Goal: Information Seeking & Learning: Learn about a topic

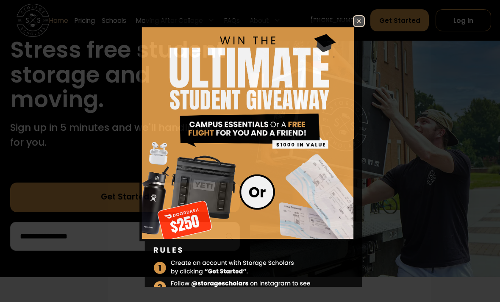
scroll to position [4, 0]
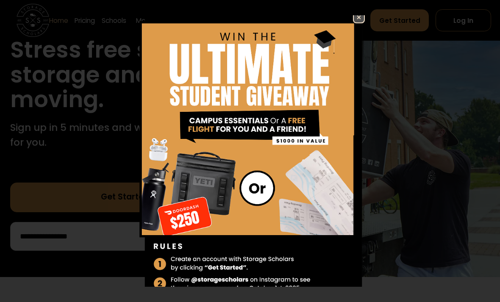
click at [360, 37] on img at bounding box center [249, 158] width 229 height 294
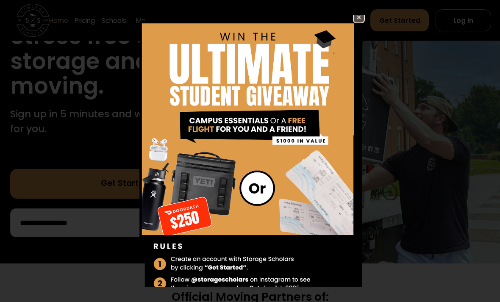
click at [361, 19] on img at bounding box center [359, 17] width 10 height 10
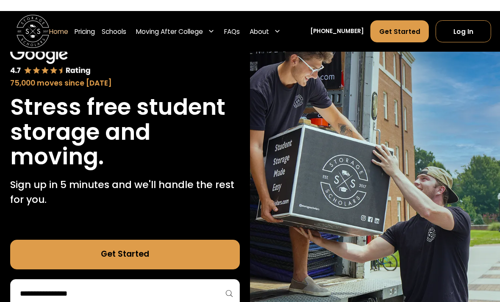
scroll to position [0, 0]
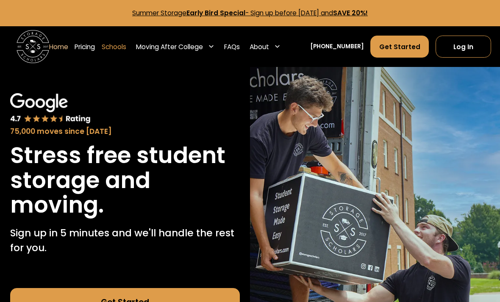
click at [121, 44] on link "Schools" at bounding box center [114, 46] width 25 height 23
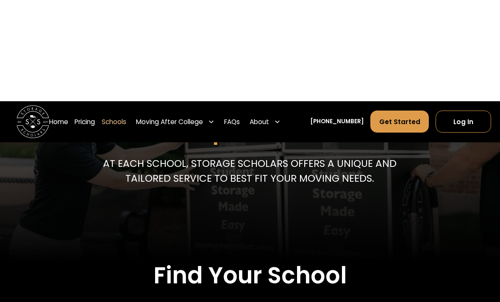
scroll to position [7, 0]
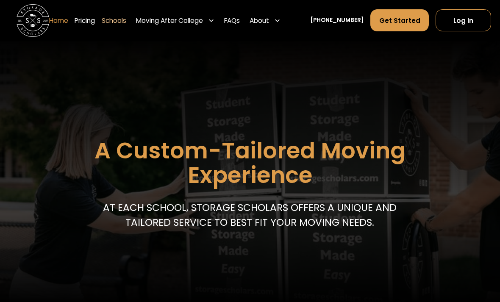
click at [68, 18] on link "Home" at bounding box center [58, 20] width 19 height 23
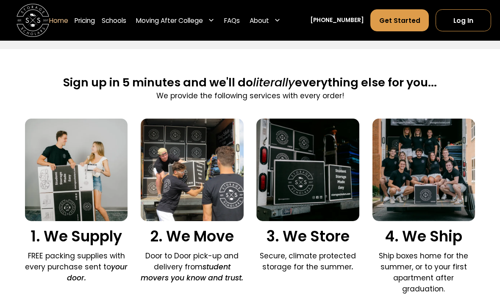
scroll to position [495, 0]
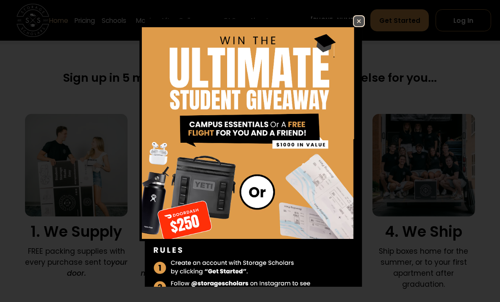
click at [361, 26] on img at bounding box center [359, 21] width 10 height 10
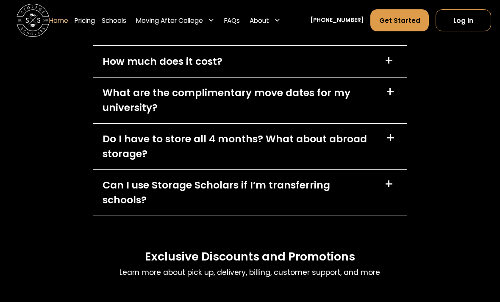
scroll to position [2352, 0]
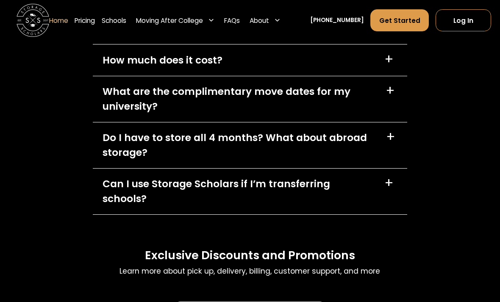
click at [372, 66] on div "How much does it cost? +" at bounding box center [250, 59] width 314 height 31
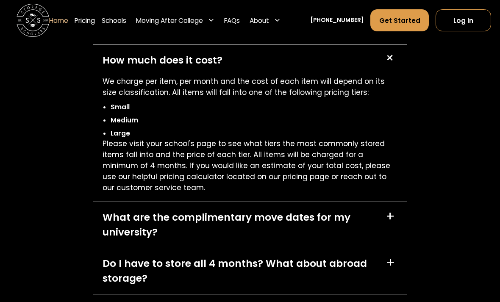
click at [345, 75] on div "How much does it cost? +" at bounding box center [250, 59] width 314 height 31
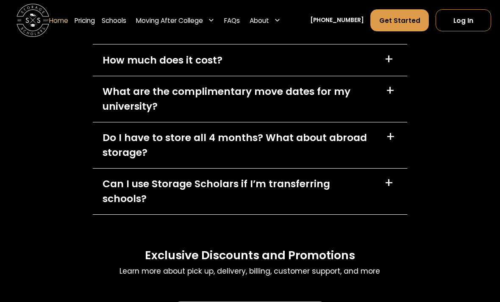
click at [331, 111] on div "What are the complimentary move dates for my university?" at bounding box center [239, 99] width 273 height 30
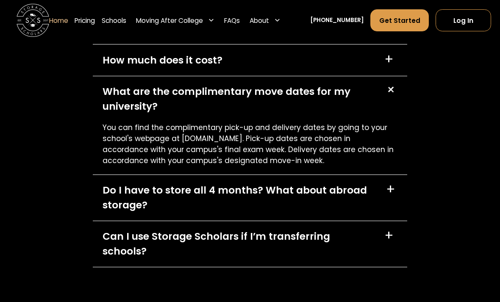
click at [336, 108] on div "What are the complimentary move dates for my university?" at bounding box center [239, 99] width 273 height 30
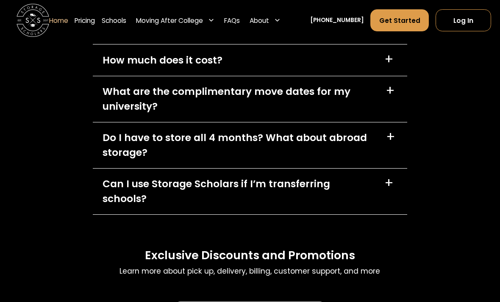
click at [337, 190] on div "Can I use Storage Scholars if I’m transferring schools?" at bounding box center [239, 192] width 272 height 30
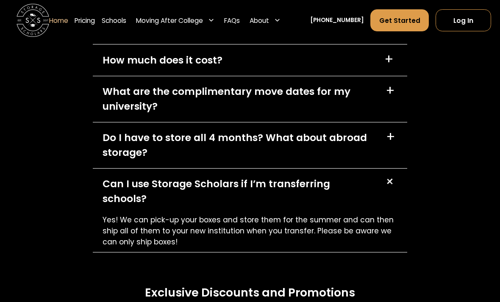
click at [350, 192] on div "Can I use Storage Scholars if I’m transferring schools?" at bounding box center [239, 192] width 272 height 30
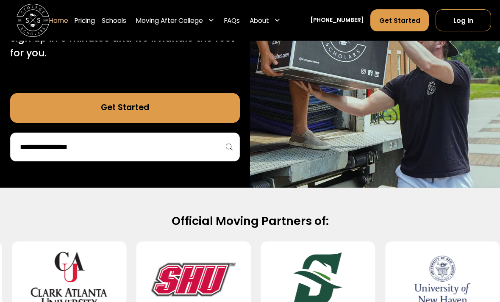
scroll to position [125, 0]
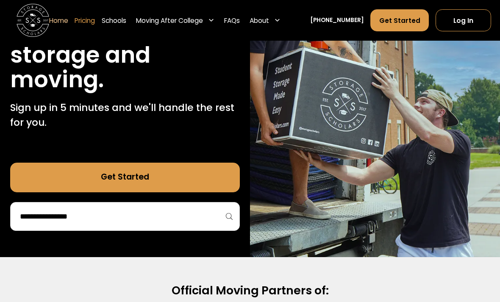
click at [86, 27] on link "Pricing" at bounding box center [85, 20] width 20 height 23
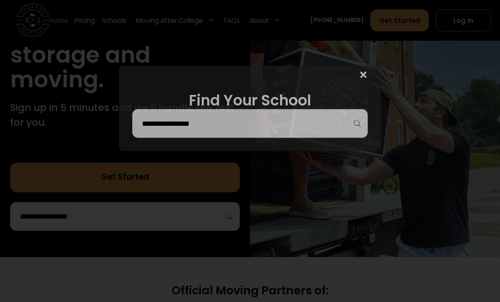
scroll to position [125, 0]
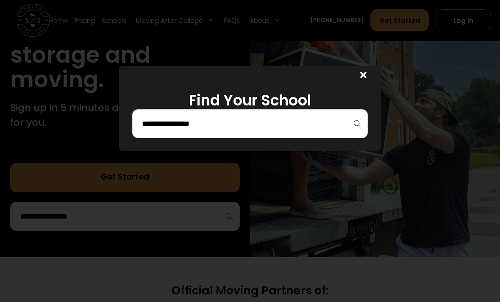
click at [361, 74] on icon at bounding box center [363, 74] width 6 height 9
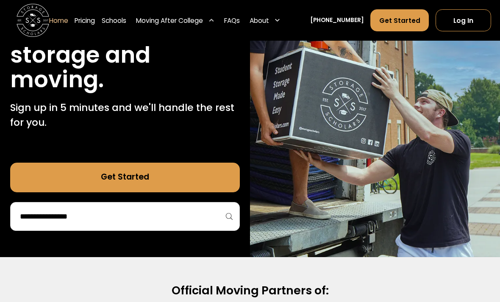
click at [196, 20] on div "Moving After College" at bounding box center [169, 21] width 67 height 10
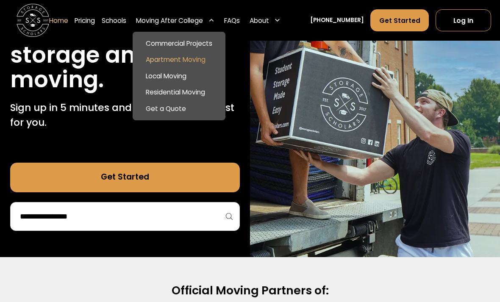
click at [190, 54] on link "Apartment Moving" at bounding box center [179, 60] width 86 height 17
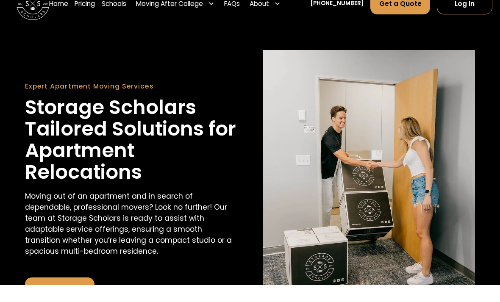
scroll to position [18, 0]
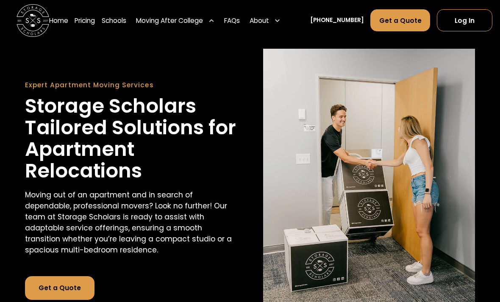
click at [200, 29] on div "Moving After College" at bounding box center [175, 20] width 85 height 23
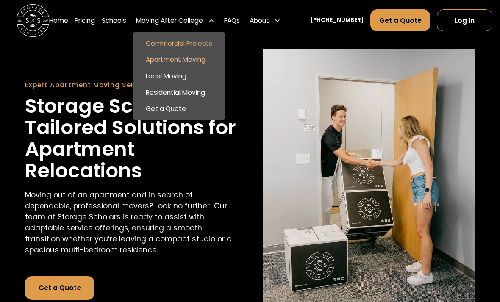
click at [196, 51] on link "Commercial Projects" at bounding box center [179, 43] width 86 height 17
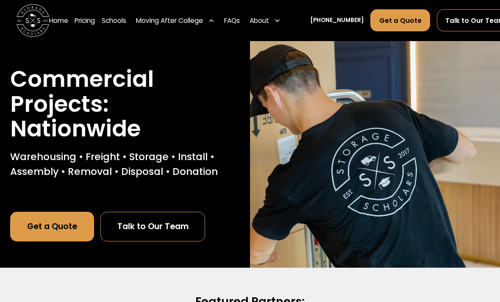
click at [196, 22] on div "Moving After College" at bounding box center [169, 21] width 67 height 10
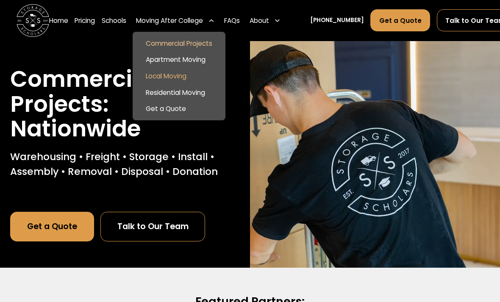
click at [188, 74] on link "Local Moving" at bounding box center [179, 76] width 86 height 17
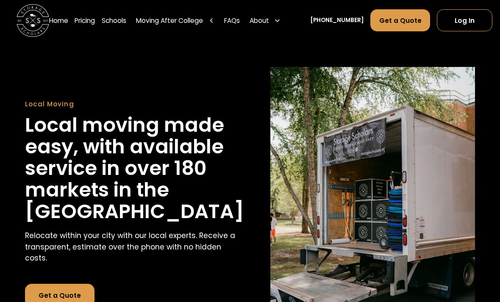
click at [191, 26] on div "Moving After College" at bounding box center [175, 20] width 85 height 23
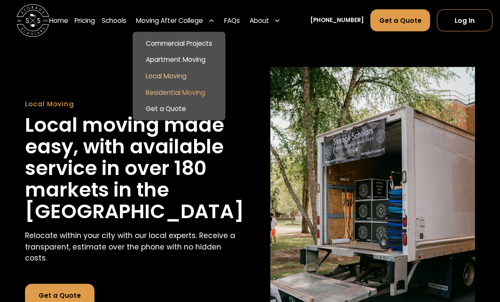
click at [178, 90] on link "Residential Moving" at bounding box center [179, 92] width 86 height 17
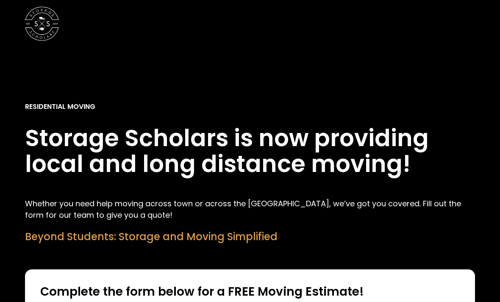
click at [54, 32] on img "home" at bounding box center [42, 24] width 34 height 34
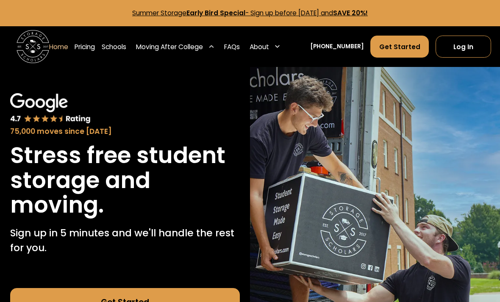
click at [185, 53] on div "Moving After College" at bounding box center [175, 46] width 85 height 23
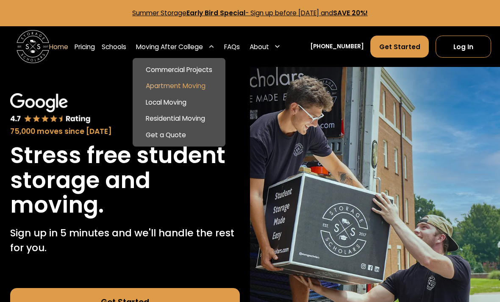
click at [167, 80] on link "Apartment Moving" at bounding box center [179, 86] width 86 height 17
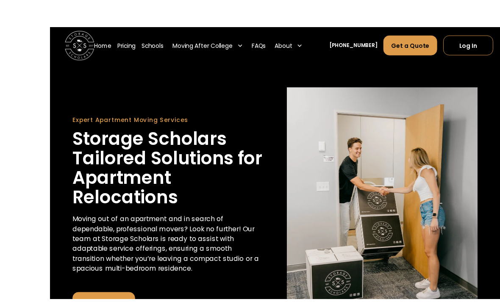
scroll to position [8, 0]
